Goal: Navigation & Orientation: Understand site structure

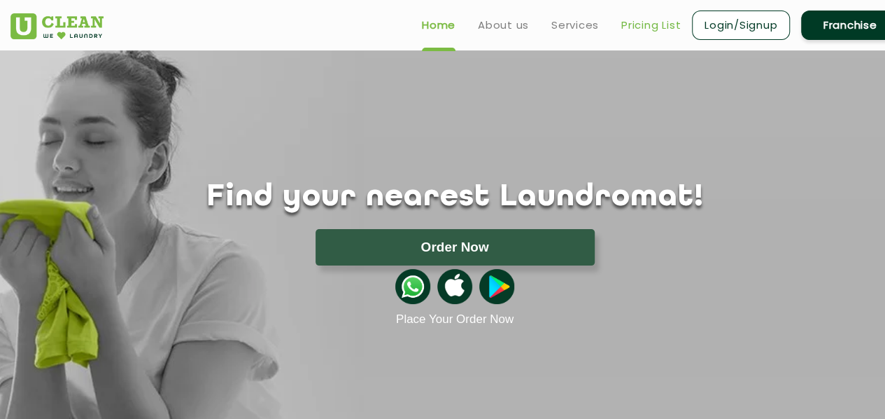
click at [652, 27] on link "Pricing List" at bounding box center [651, 25] width 59 height 17
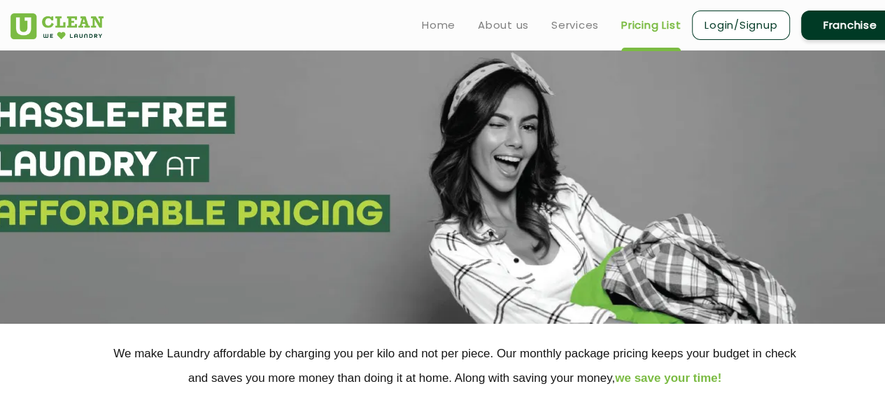
select select "0"
click at [448, 17] on link "Home" at bounding box center [439, 25] width 34 height 17
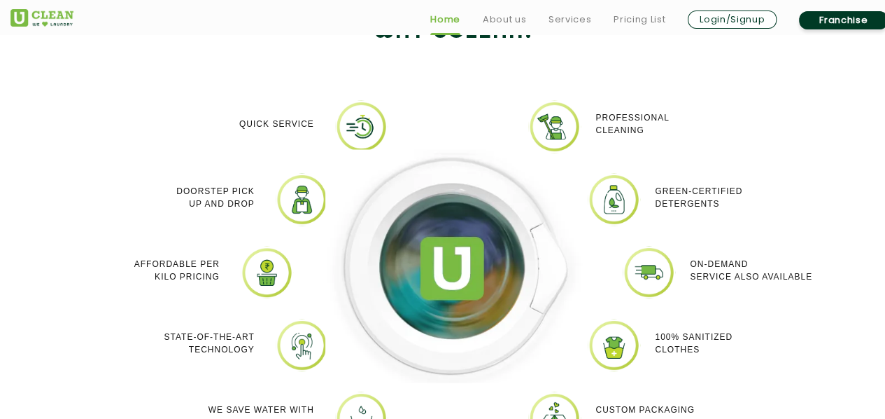
scroll to position [1200, 0]
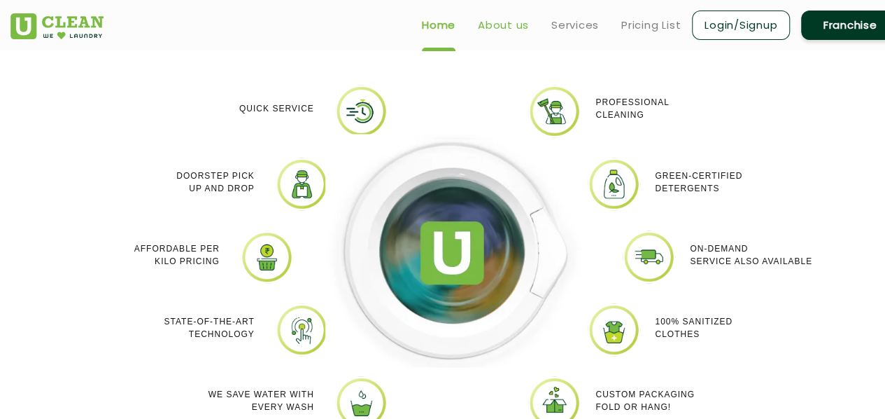
click at [493, 25] on link "About us" at bounding box center [503, 25] width 51 height 17
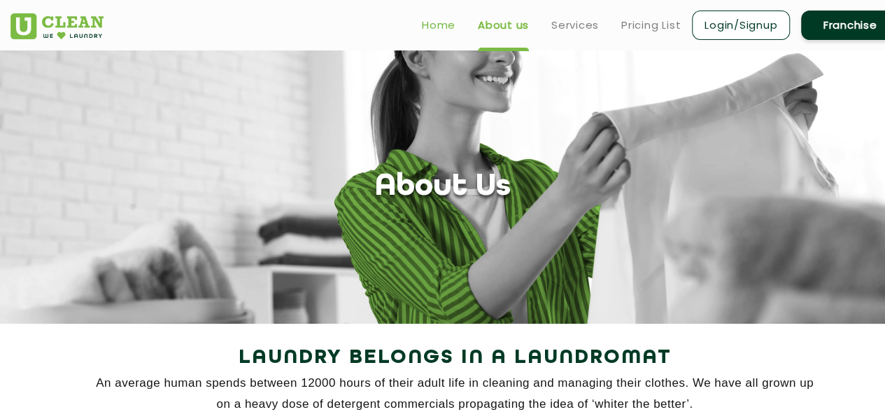
click at [450, 19] on link "Home" at bounding box center [439, 25] width 34 height 17
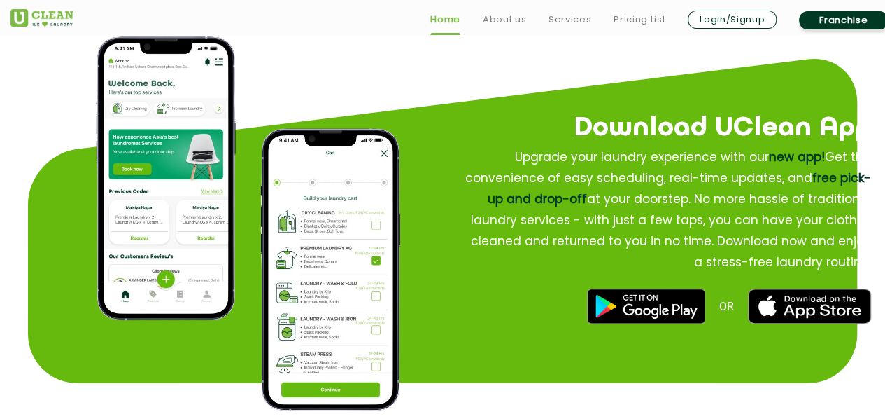
scroll to position [1810, 0]
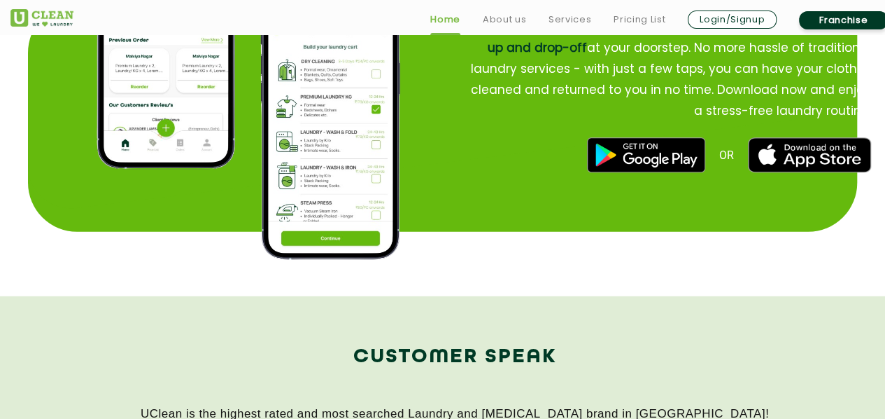
click at [824, 15] on link "Franchise" at bounding box center [843, 20] width 89 height 18
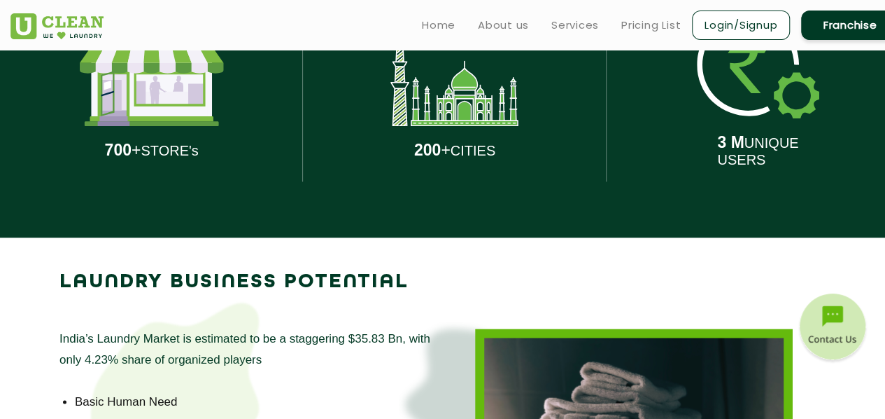
scroll to position [637, 0]
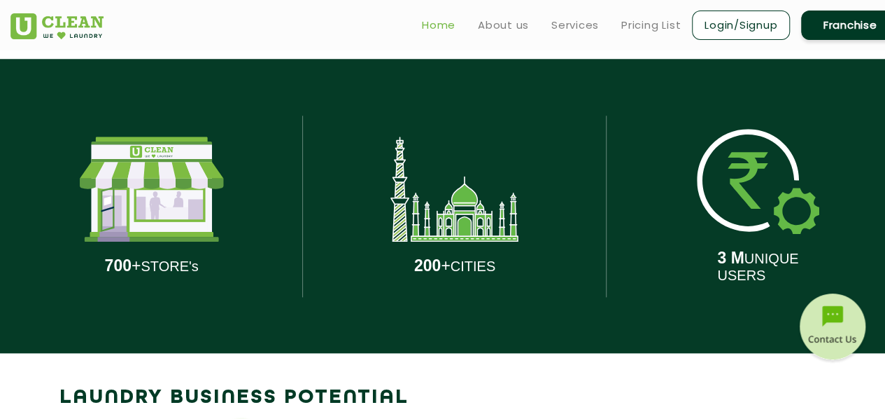
click at [445, 23] on link "Home" at bounding box center [439, 25] width 34 height 17
